Goal: Transaction & Acquisition: Purchase product/service

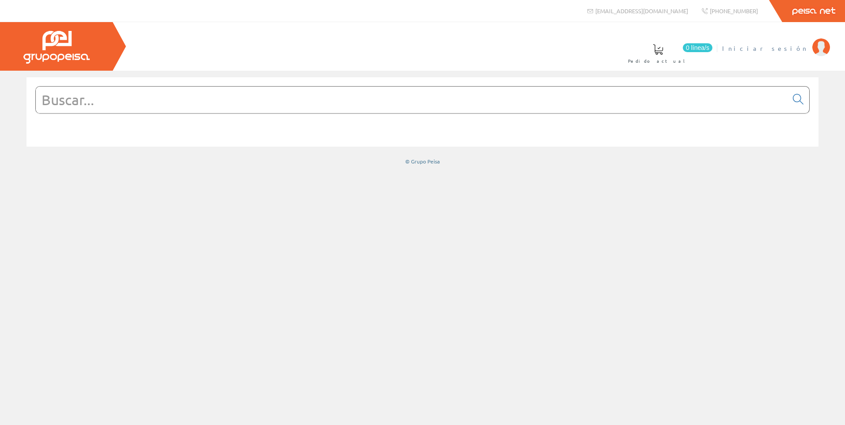
click at [816, 47] on img at bounding box center [821, 47] width 18 height 18
click at [123, 96] on input "text" at bounding box center [412, 100] width 752 height 27
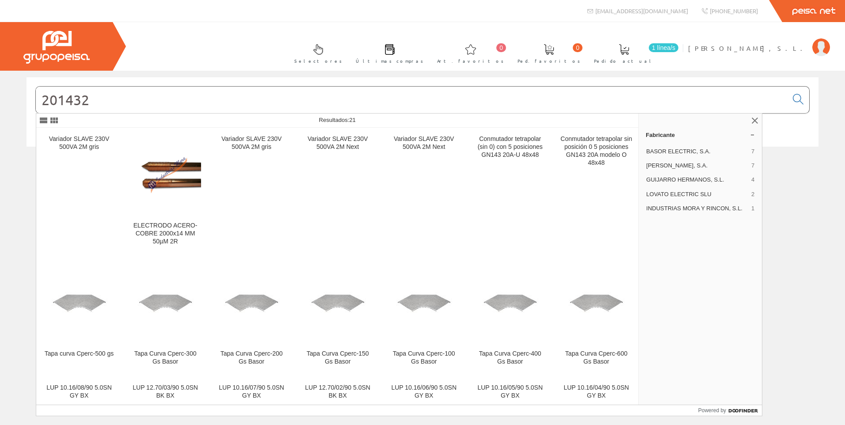
type input "201432"
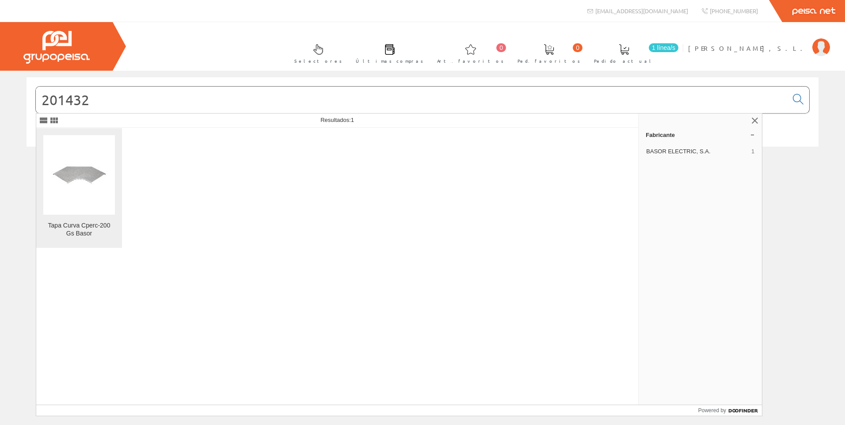
click at [96, 175] on img at bounding box center [79, 175] width 56 height 38
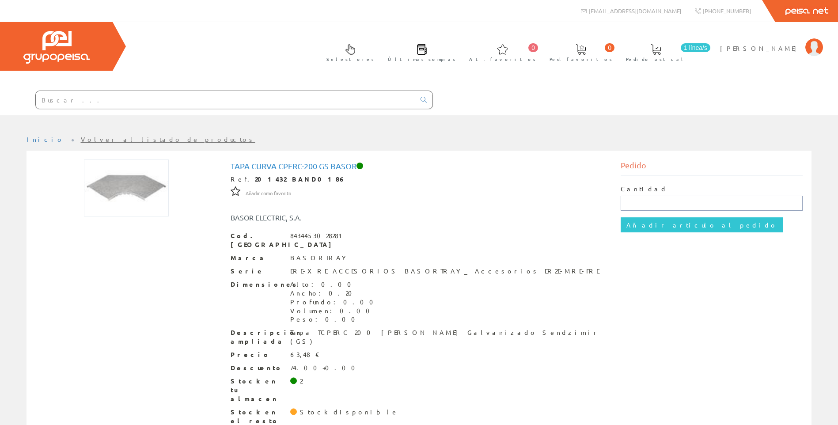
click at [642, 203] on input "text" at bounding box center [712, 203] width 182 height 15
type input "1"
click at [658, 227] on input "Añadir artículo al pedido" at bounding box center [702, 224] width 163 height 15
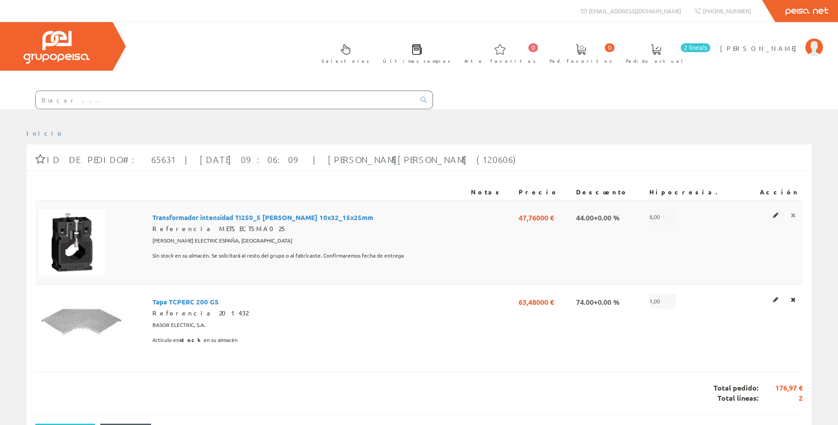
click at [790, 215] on link at bounding box center [793, 214] width 10 height 11
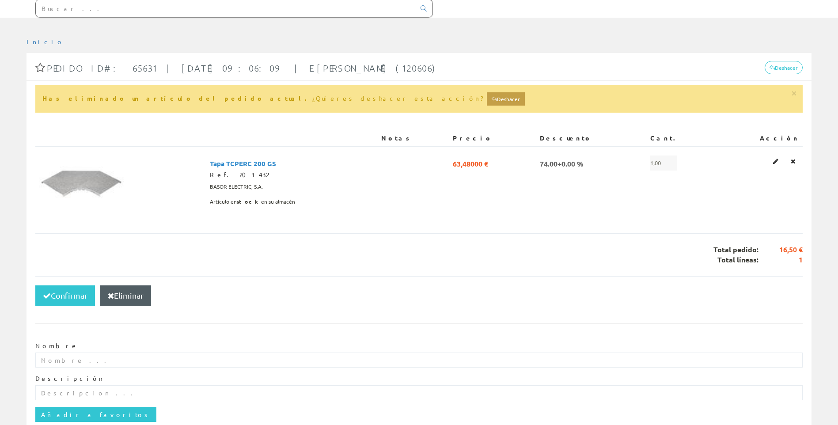
scroll to position [147, 0]
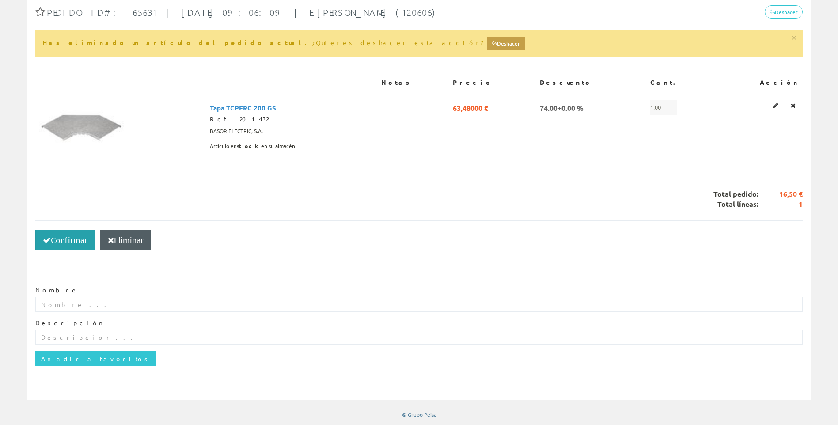
click at [63, 239] on button "Confirmar" at bounding box center [65, 240] width 60 height 20
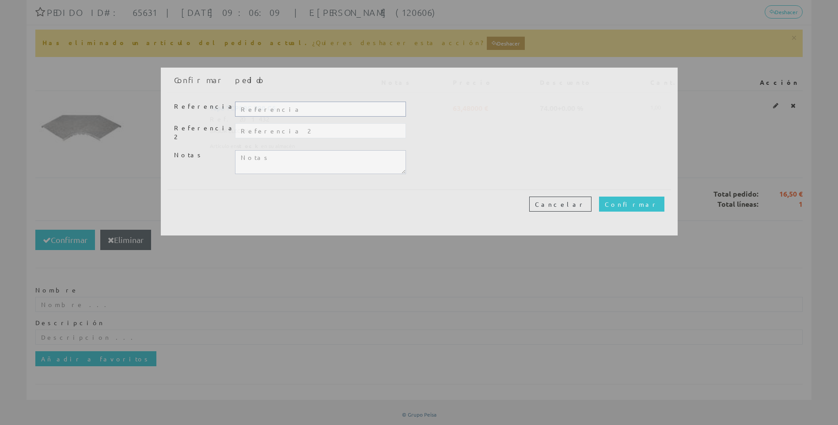
click at [254, 108] on input "text" at bounding box center [320, 109] width 171 height 15
type input "p"
type input "1175"
click at [599, 197] on input "Confirmar" at bounding box center [631, 204] width 65 height 15
